Goal: Use online tool/utility: Utilize a website feature to perform a specific function

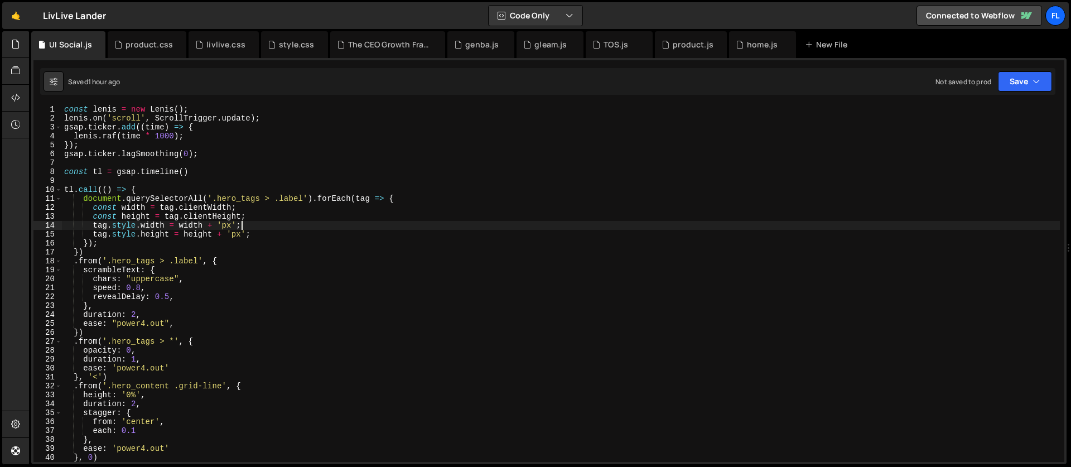
click at [74, 161] on div "const [PERSON_NAME] = new [PERSON_NAME] ( ) ; [PERSON_NAME] . on ( 'scroll' , S…" at bounding box center [561, 292] width 998 height 375
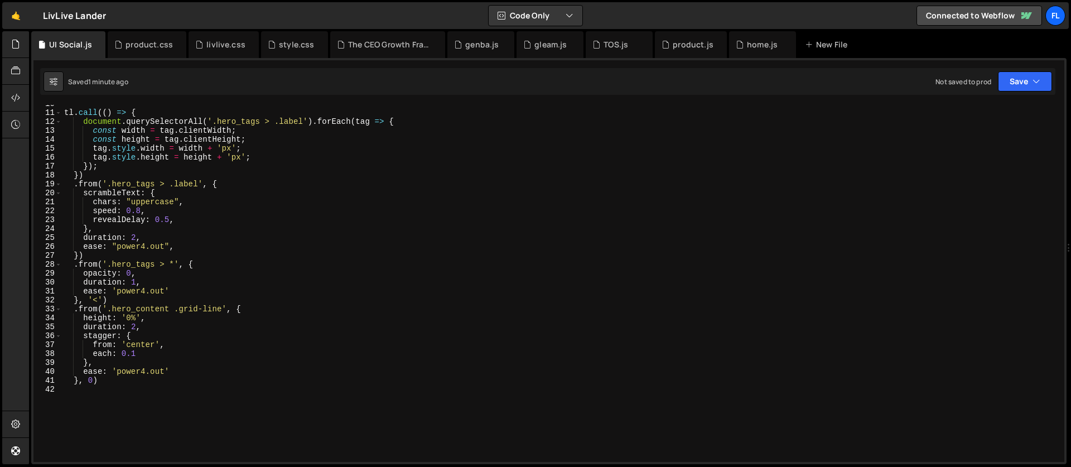
scroll to position [40, 0]
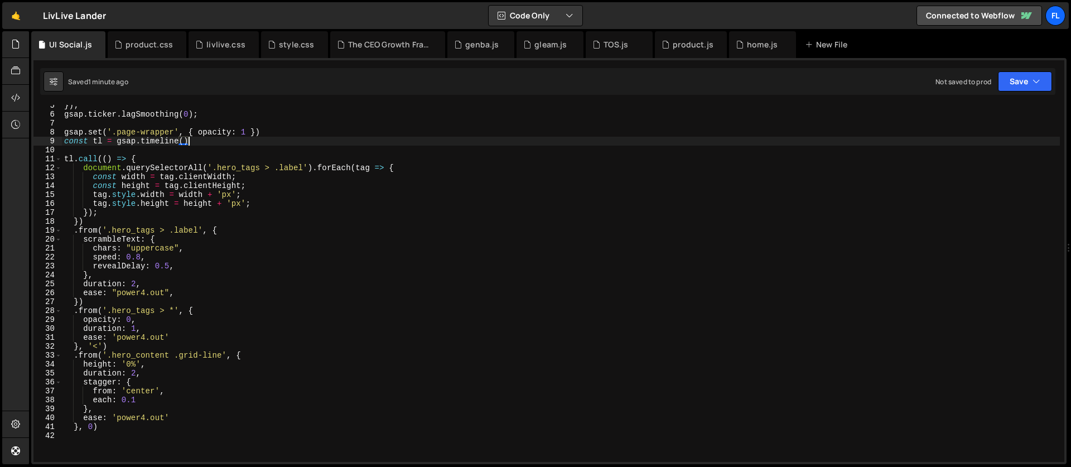
click at [101, 274] on div "}) ; gsap . ticker . lagSmoothing ( 0 ) ; gsap . set ( '.page-wrapper' , { opac…" at bounding box center [561, 288] width 998 height 375
type textarea "},"
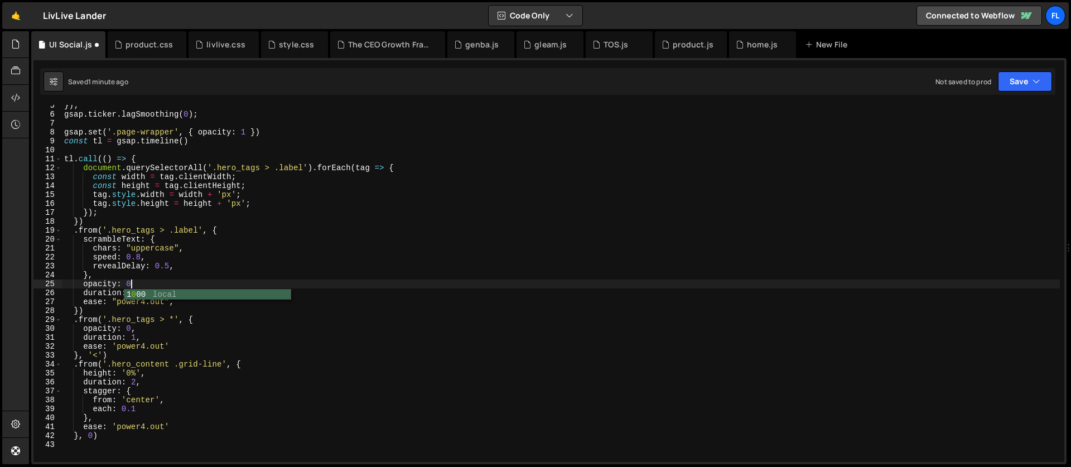
scroll to position [0, 4]
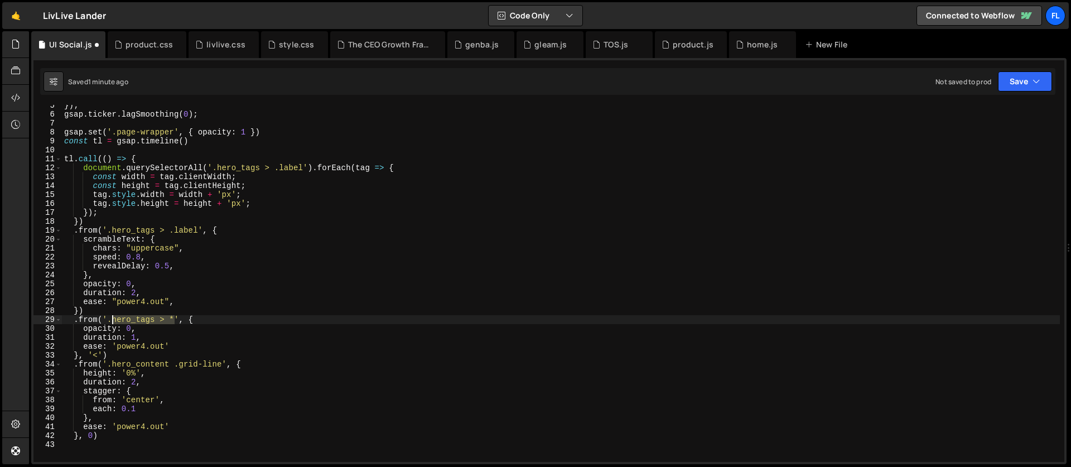
drag, startPoint x: 176, startPoint y: 321, endPoint x: 113, endPoint y: 321, distance: 62.4
click at [113, 321] on div "}) ; gsap . ticker . lagSmoothing ( 0 ) ; gsap . set ( '.page-wrapper' , { opac…" at bounding box center [561, 288] width 998 height 375
click at [138, 335] on div "}) ; gsap . ticker . lagSmoothing ( 0 ) ; gsap . set ( '.page-wrapper' , { opac…" at bounding box center [561, 288] width 998 height 375
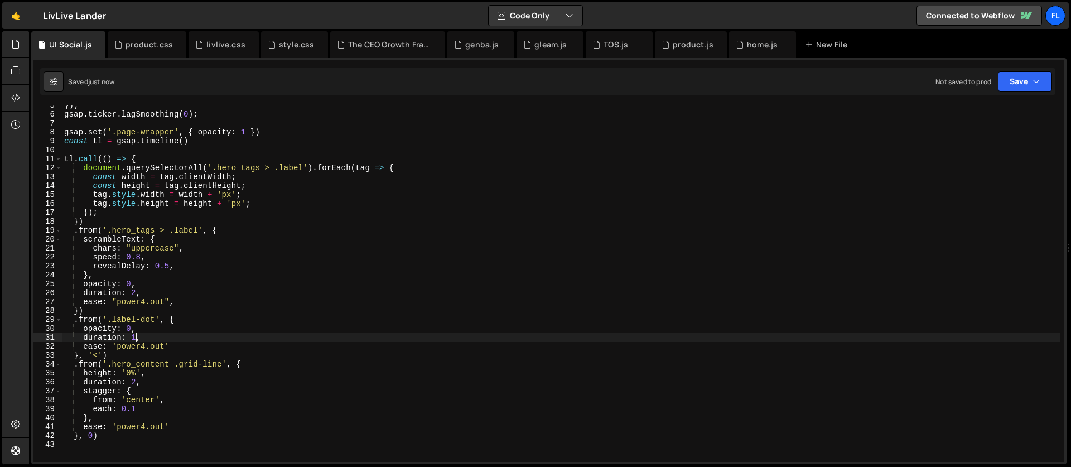
click at [100, 354] on div "}) ; gsap . ticker . lagSmoothing ( 0 ) ; gsap . set ( '.page-wrapper' , { opac…" at bounding box center [561, 288] width 998 height 375
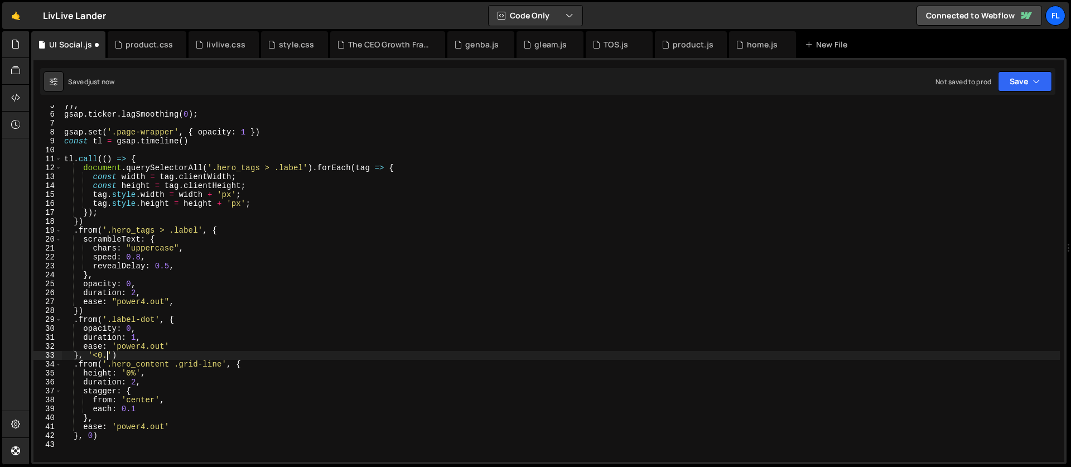
scroll to position [0, 3]
click at [94, 438] on div "}) ; gsap . ticker . lagSmoothing ( 0 ) ; gsap . set ( '.page-wrapper' , { opac…" at bounding box center [561, 288] width 998 height 375
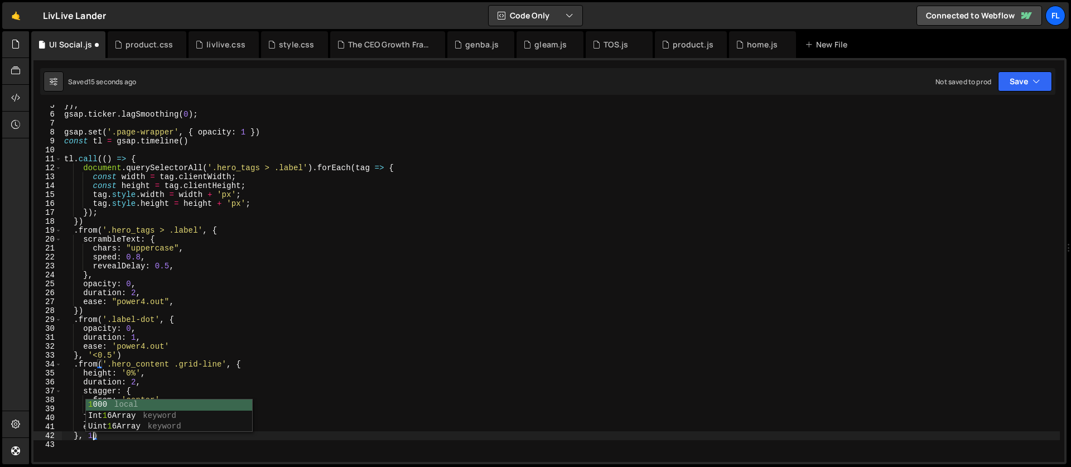
click at [114, 323] on div "}) ; gsap . ticker . lagSmoothing ( 0 ) ; gsap . set ( '.page-wrapper' , { opac…" at bounding box center [561, 288] width 998 height 375
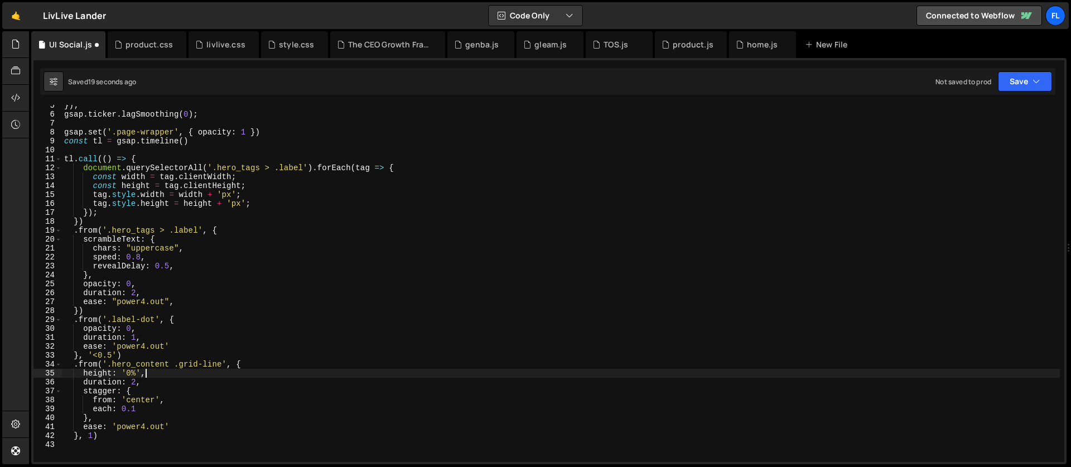
click at [148, 375] on div "}) ; gsap . ticker . lagSmoothing ( 0 ) ; gsap . set ( '.page-wrapper' , { opac…" at bounding box center [561, 288] width 998 height 375
type textarea "height: '0%',"
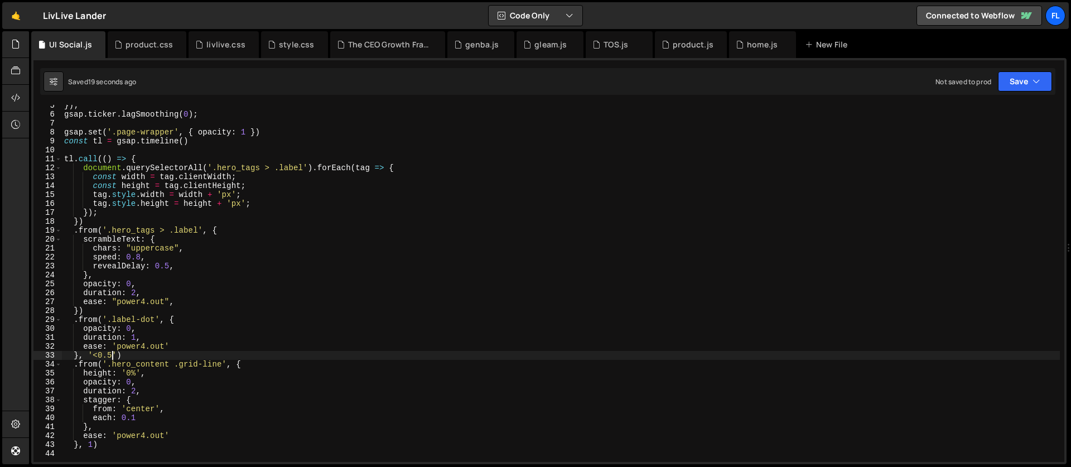
click at [111, 354] on div "}) ; gsap . ticker . lagSmoothing ( 0 ) ; gsap . set ( '.page-wrapper' , { opac…" at bounding box center [561, 288] width 998 height 375
click at [128, 273] on div "}) ; gsap . ticker . lagSmoothing ( 0 ) ; gsap . set ( '.page-wrapper' , { opac…" at bounding box center [561, 288] width 998 height 375
click at [133, 257] on div "}) ; gsap . ticker . lagSmoothing ( 0 ) ; gsap . set ( '.page-wrapper' , { opac…" at bounding box center [561, 288] width 998 height 375
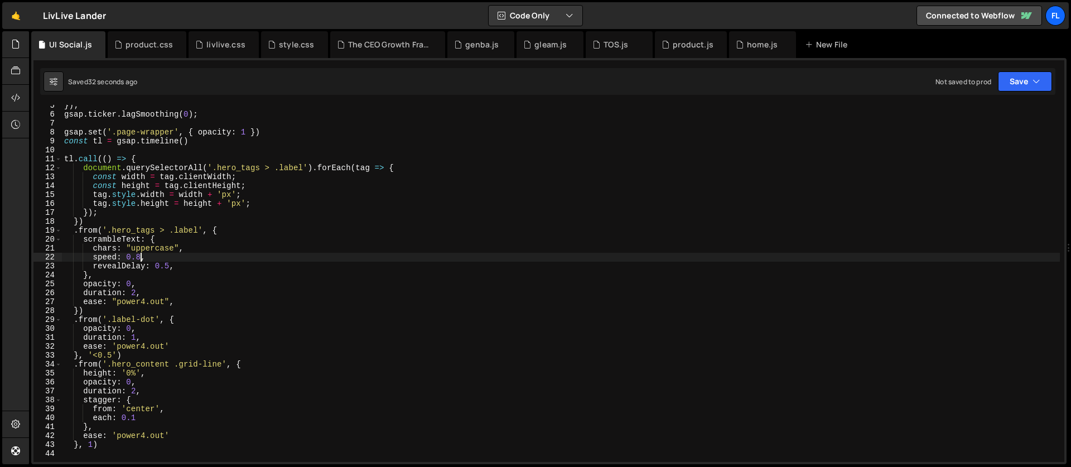
click at [142, 259] on div "}) ; gsap . ticker . lagSmoothing ( 0 ) ; gsap . set ( '.page-wrapper' , { opac…" at bounding box center [561, 288] width 998 height 375
click at [125, 302] on div "}) ; gsap . ticker . lagSmoothing ( 0 ) ; gsap . set ( '.page-wrapper' , { opac…" at bounding box center [561, 288] width 998 height 375
click at [135, 360] on div "}) ; gsap . ticker . lagSmoothing ( 0 ) ; gsap . set ( '.page-wrapper' , { opac…" at bounding box center [561, 288] width 998 height 375
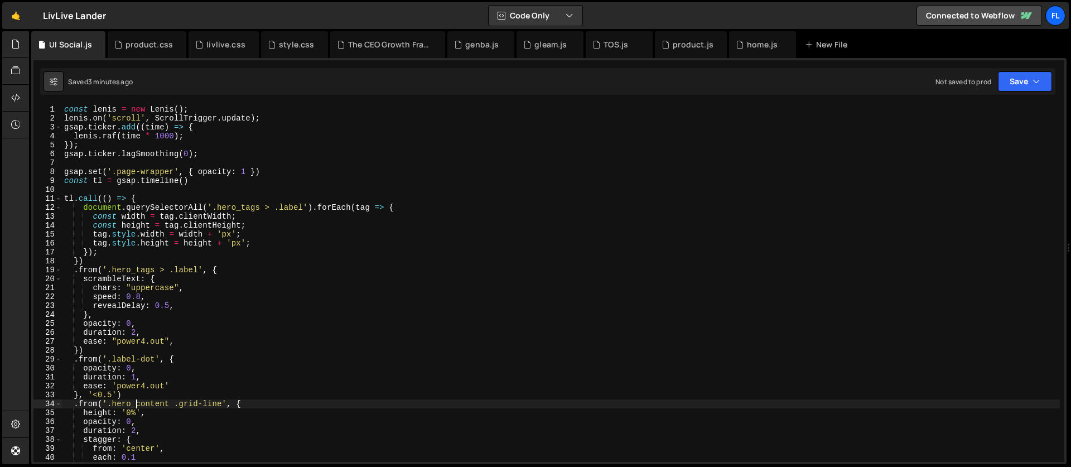
scroll to position [0, 0]
click at [207, 182] on div "const [PERSON_NAME] = new [PERSON_NAME] ( ) ; [PERSON_NAME] . on ( 'scroll' , S…" at bounding box center [561, 292] width 998 height 375
type textarea "const tl = gsap.timeline()"
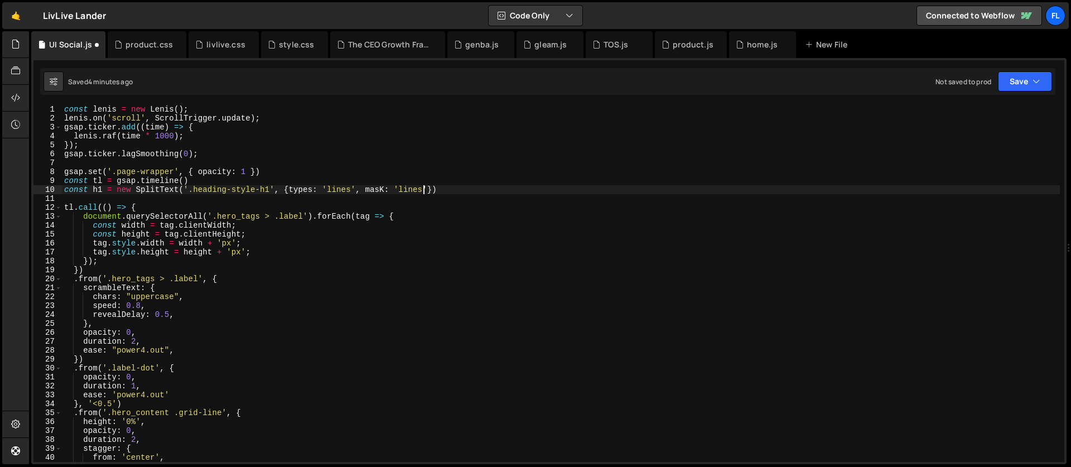
scroll to position [0, 25]
click at [385, 186] on div "const [PERSON_NAME] = new [PERSON_NAME] ( ) ; [PERSON_NAME] . on ( 'scroll' , S…" at bounding box center [561, 292] width 998 height 375
click at [331, 181] on div "const [PERSON_NAME] = new [PERSON_NAME] ( ) ; [PERSON_NAME] . on ( 'scroll' , S…" at bounding box center [561, 292] width 998 height 375
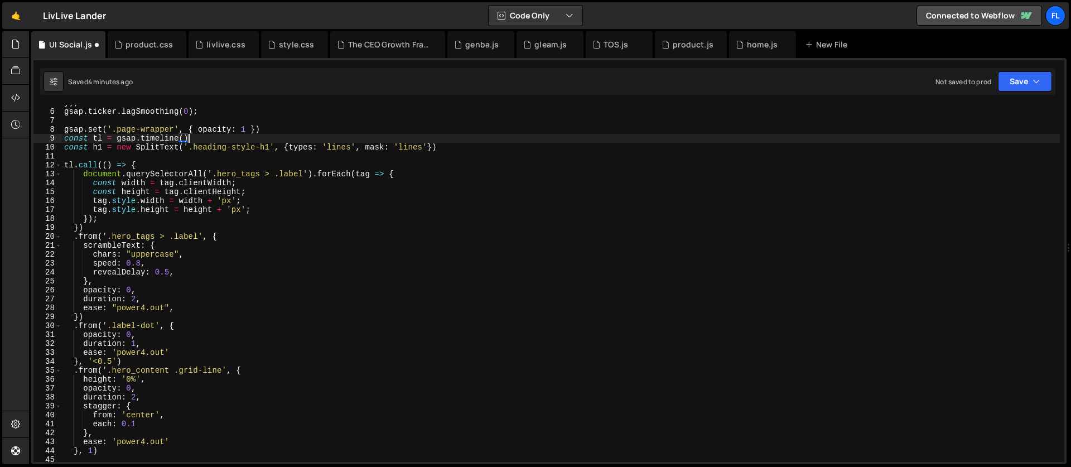
scroll to position [81, 0]
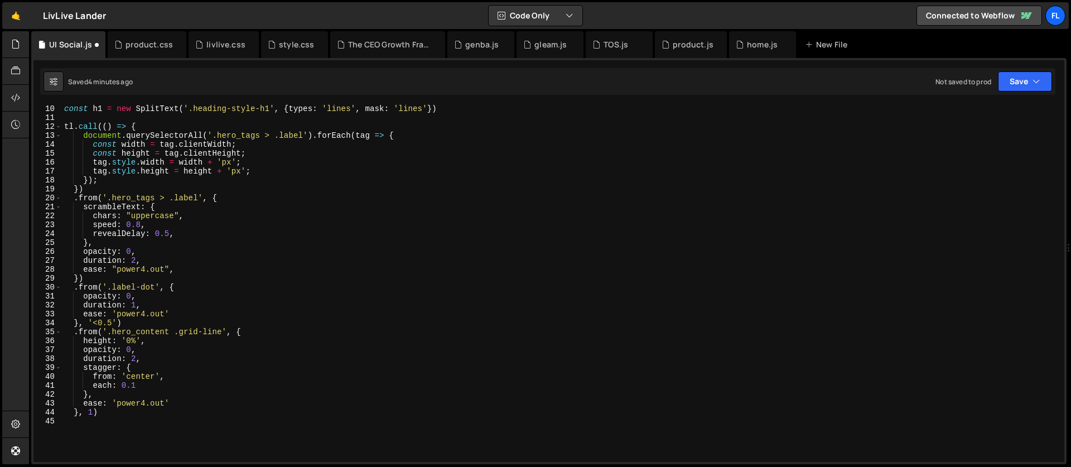
click at [126, 321] on div "const h1 = new SplitText ( '.heading-style-h1' , { types : 'lines' , mask : 'li…" at bounding box center [561, 291] width 998 height 375
type textarea "}, '<0.5')"
type textarea ".from(h1.lines, {)"
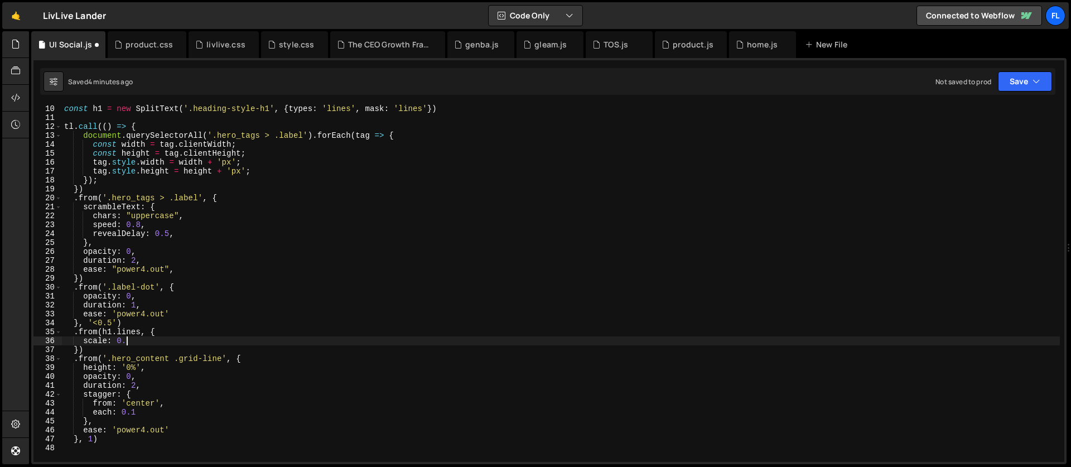
scroll to position [0, 4]
type textarea "scale: 0.95,"
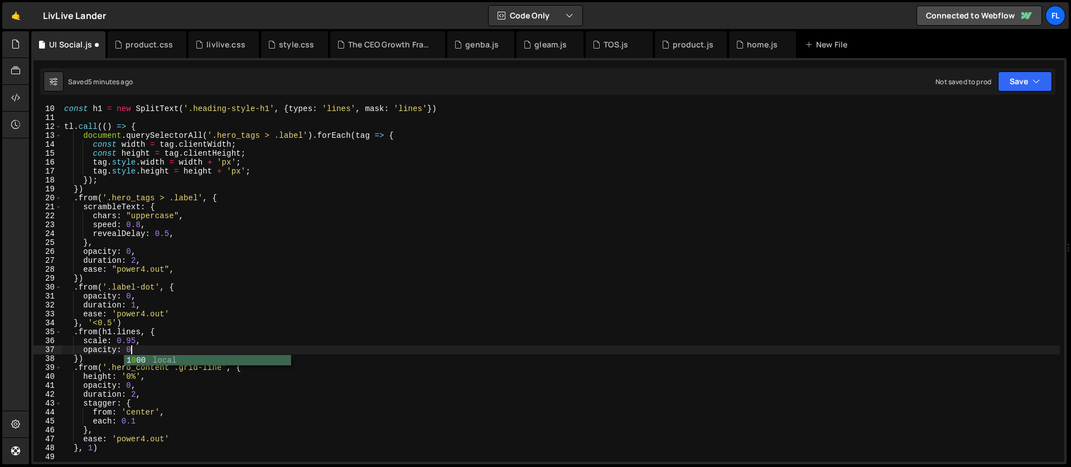
type textarea "opacity: 0,"
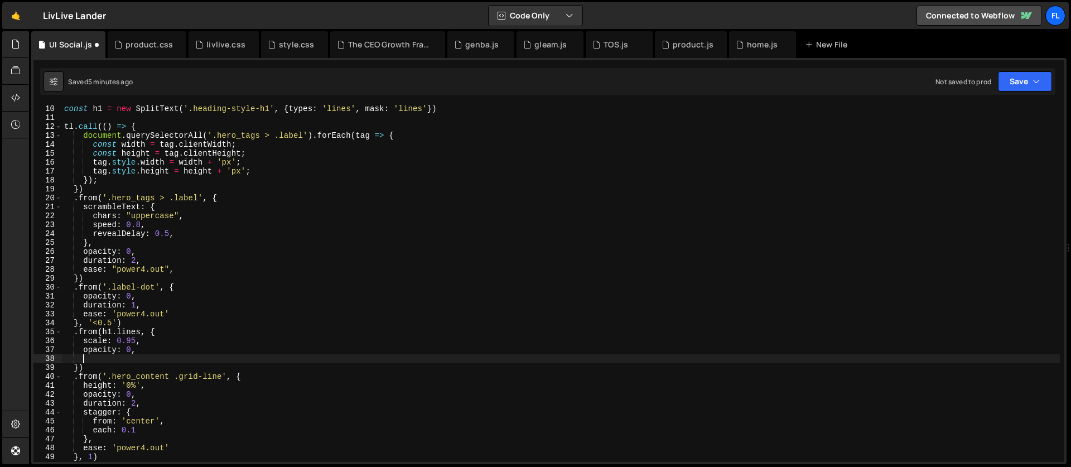
scroll to position [0, 1]
type textarea "yPercent: 100,"
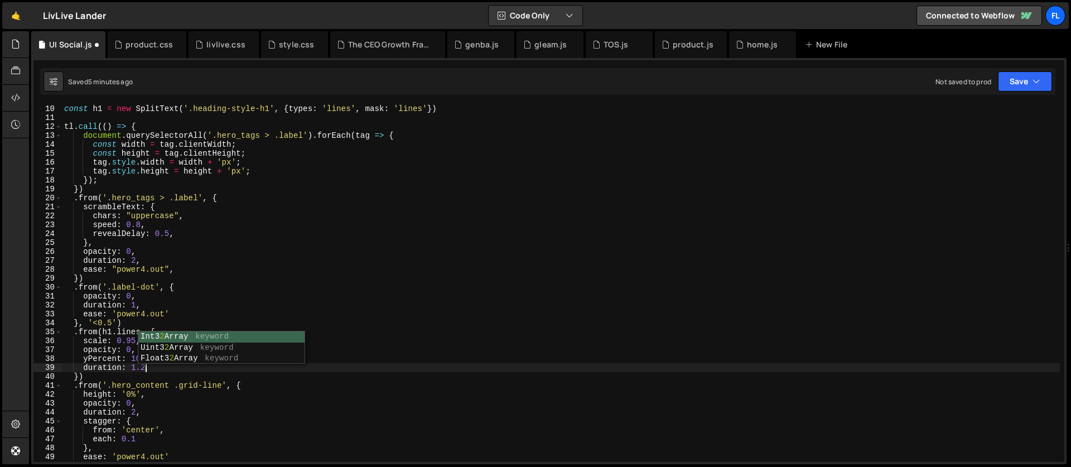
type textarea "duration: 1.2,"
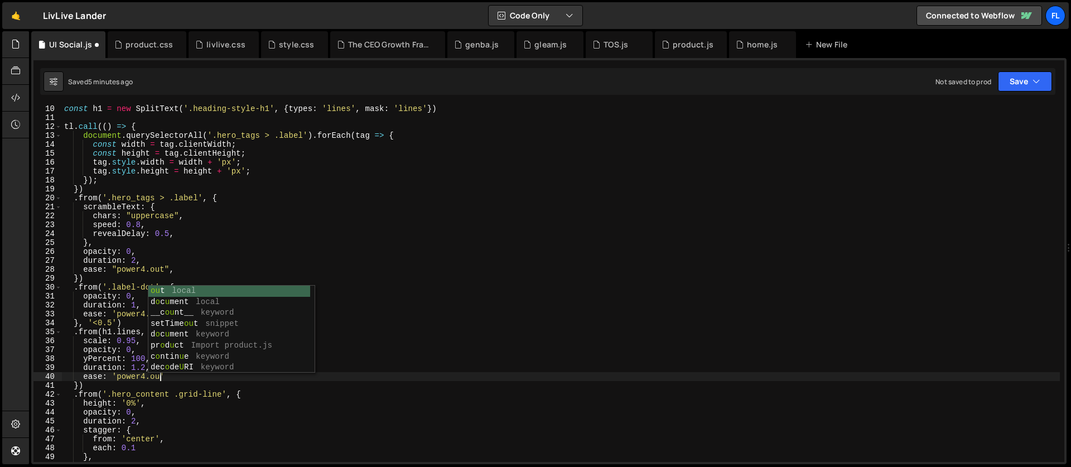
scroll to position [0, 7]
click at [78, 388] on div "const h1 = new SplitText ( '.heading-style-h1' , { types : 'lines' , mask : 'li…" at bounding box center [561, 291] width 998 height 375
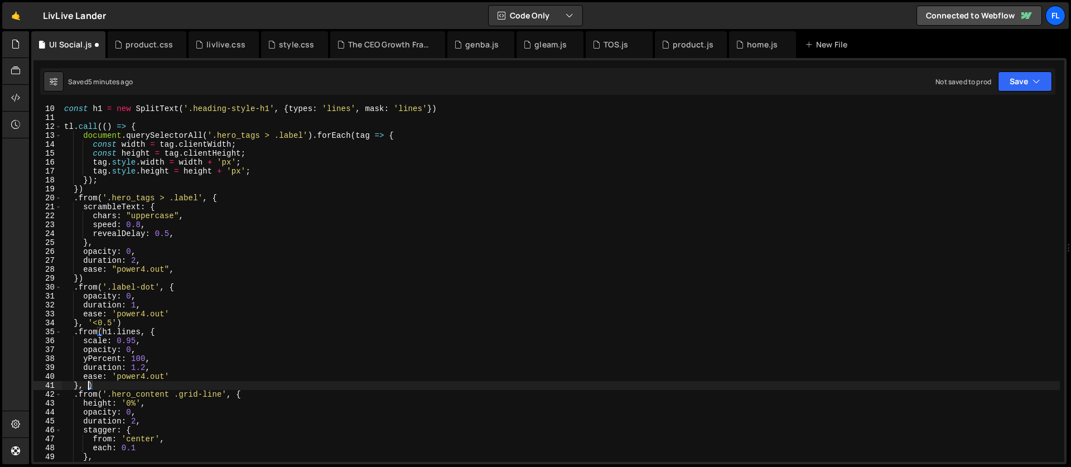
scroll to position [0, 2]
click at [191, 345] on div "const h1 = new SplitText ( '.heading-style-h1' , { types : 'lines' , mask : 'li…" at bounding box center [561, 291] width 998 height 375
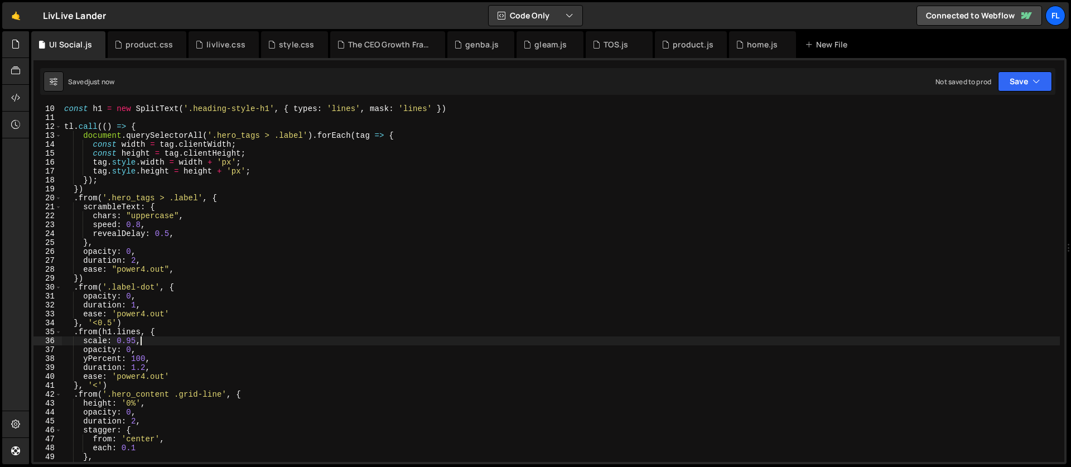
click at [157, 365] on div "const h1 = new SplitText ( '.heading-style-h1' , { types : 'lines' , mask : 'li…" at bounding box center [561, 291] width 998 height 375
type textarea "duration: 1.2,"
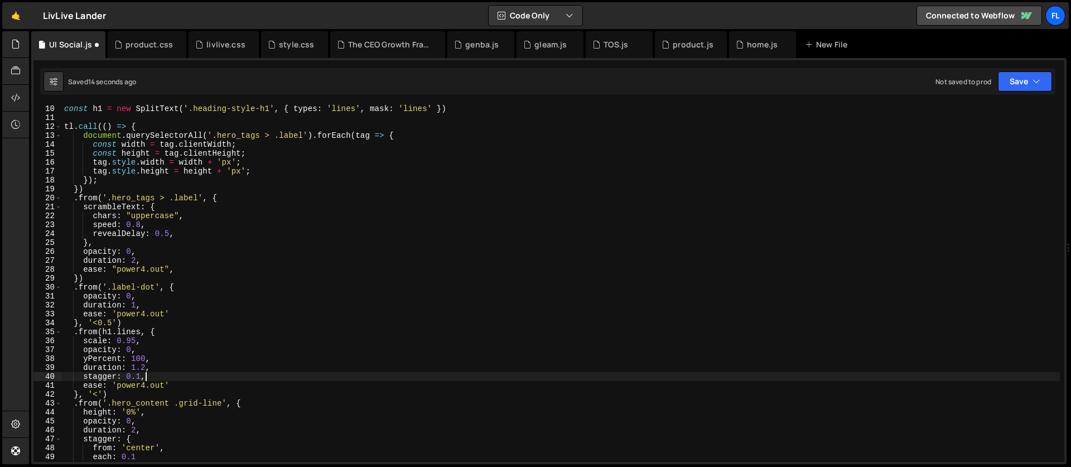
scroll to position [91, 0]
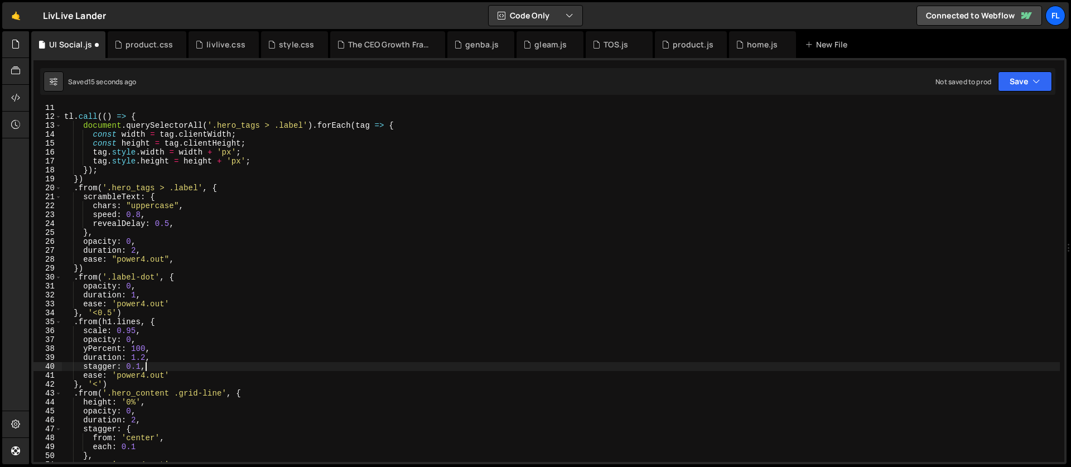
click at [98, 381] on div "tl . call (( ) => { document . querySelectorAll ( '.hero_tags > .label' ) . for…" at bounding box center [561, 290] width 998 height 375
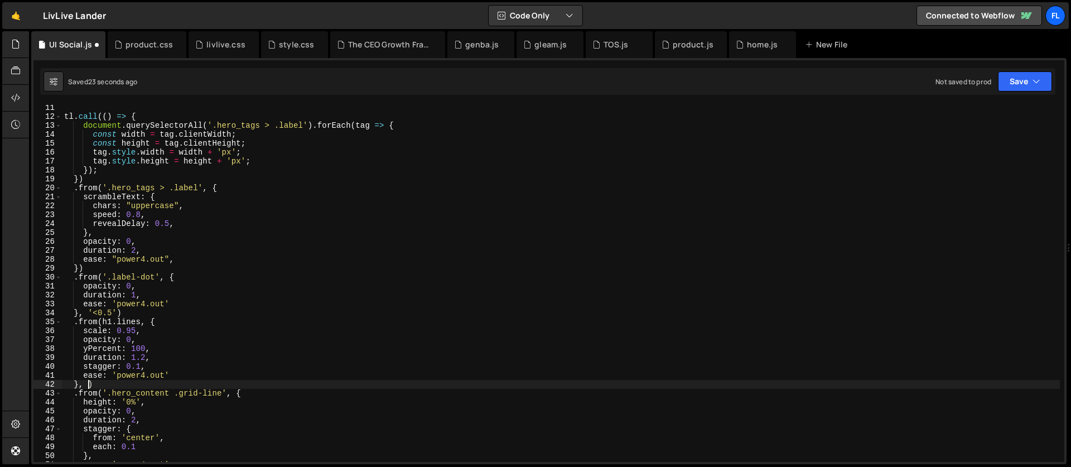
scroll to position [0, 2]
click at [141, 369] on div "tl . call (( ) => { document . querySelectorAll ( '.hero_tags > .label' ) . for…" at bounding box center [561, 290] width 998 height 375
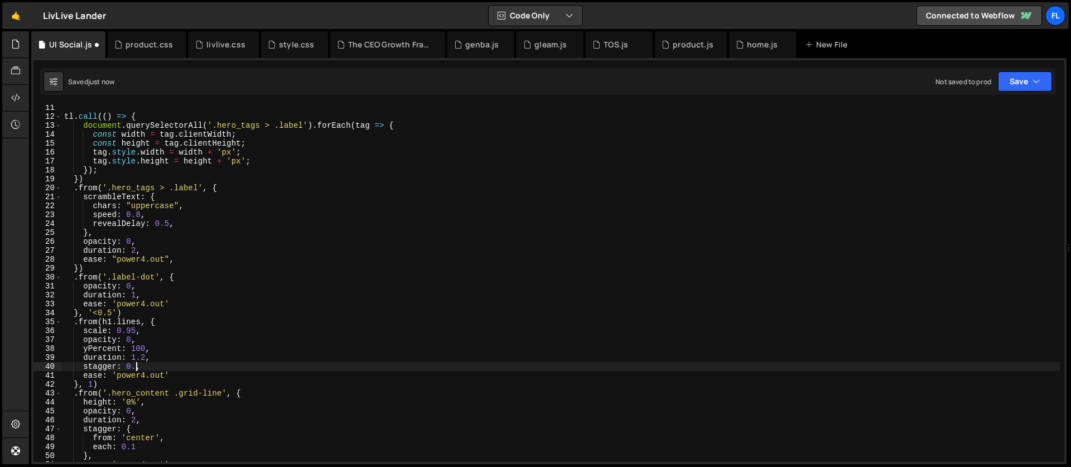
scroll to position [0, 5]
click at [144, 354] on div "tl . call (( ) => { document . querySelectorAll ( '.hero_tags > .label' ) . for…" at bounding box center [561, 290] width 998 height 375
type textarea "duration: 1.5,"
